Goal: Task Accomplishment & Management: Manage account settings

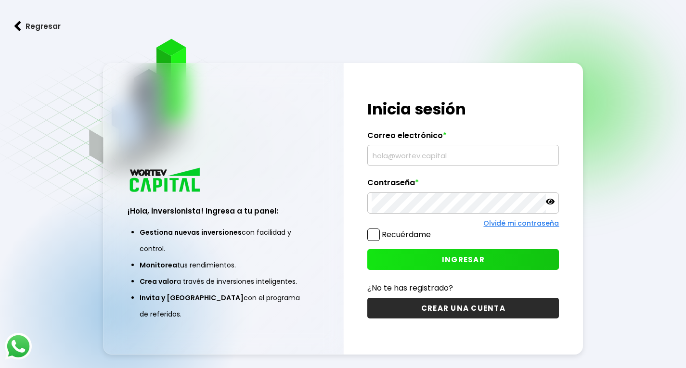
click at [413, 157] on input "text" at bounding box center [463, 155] width 183 height 20
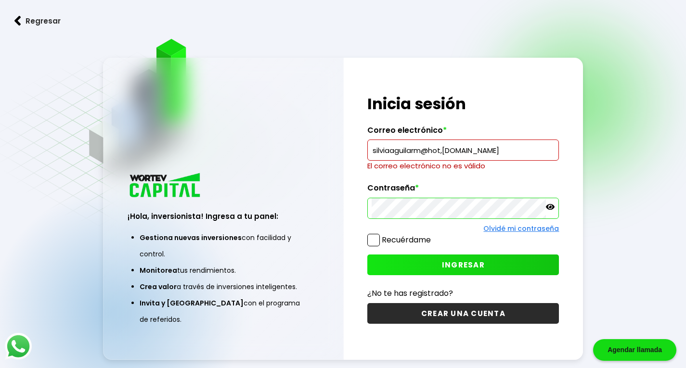
click at [456, 151] on input "silviaaguilarm@hot,[DOMAIN_NAME]" at bounding box center [463, 150] width 183 height 20
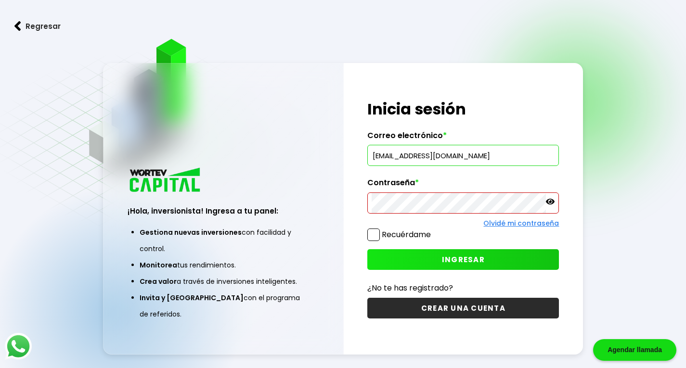
type input "[EMAIL_ADDRESS][DOMAIN_NAME]"
click at [489, 258] on button "INGRESAR" at bounding box center [463, 259] width 192 height 21
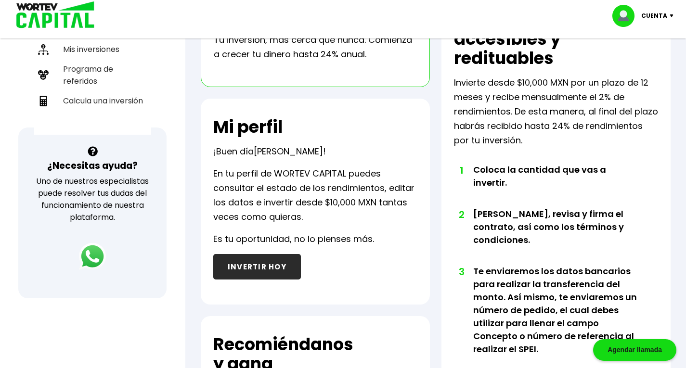
scroll to position [144, 0]
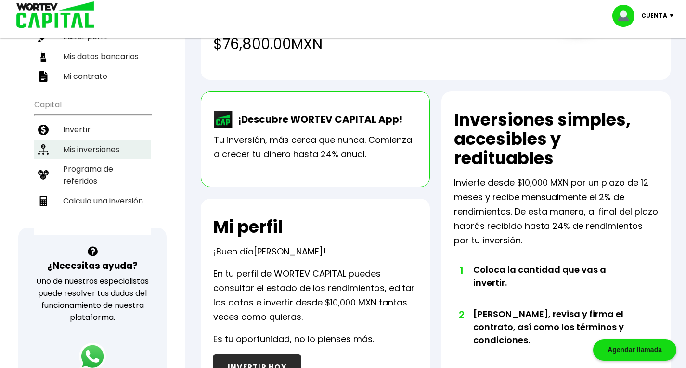
click at [81, 140] on li "Mis inversiones" at bounding box center [92, 150] width 117 height 20
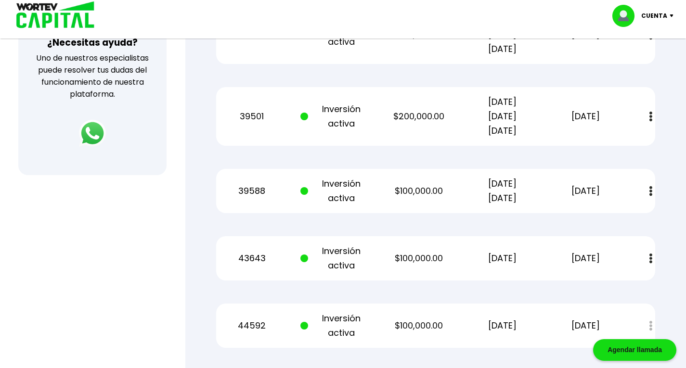
scroll to position [175, 0]
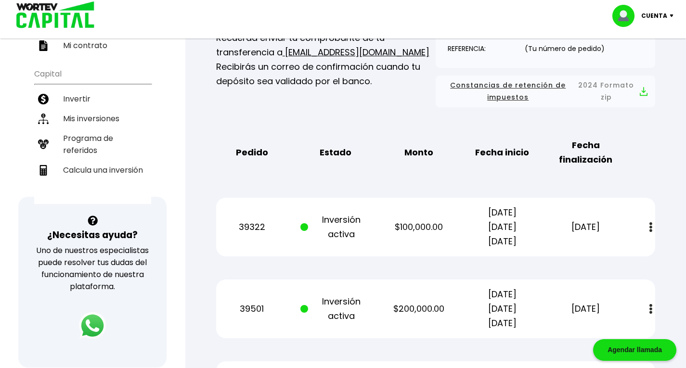
click at [672, 13] on div "Cuenta" at bounding box center [647, 16] width 68 height 22
click at [636, 67] on li "Cerrar sesión" at bounding box center [644, 64] width 77 height 20
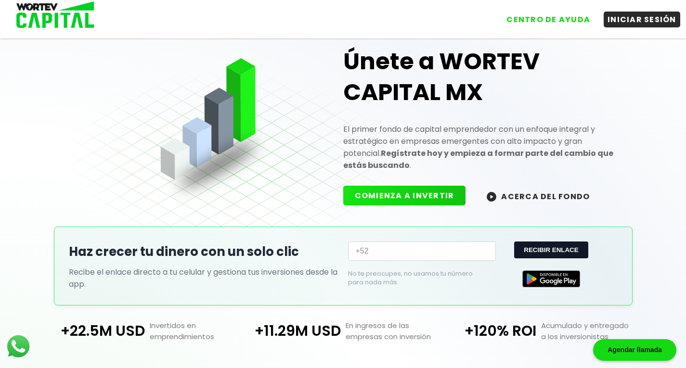
scroll to position [175, 0]
